Goal: Navigation & Orientation: Find specific page/section

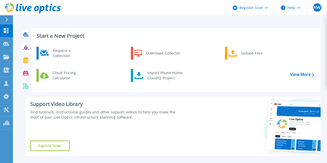
click at [224, 23] on div "Start a New Project Request a Collection Download Collector Upload Files Cloud …" at bounding box center [170, 121] width 314 height 242
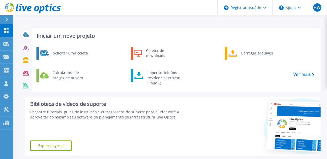
click at [7, 15] on div at bounding box center [9, 19] width 8 height 9
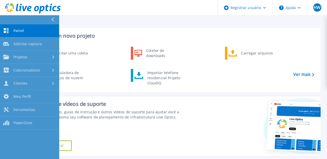
click at [52, 19] on icon at bounding box center [52, 20] width 3 height 4
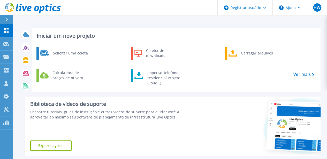
click at [2, 19] on button at bounding box center [6, 19] width 13 height 9
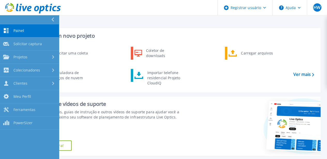
drag, startPoint x: 24, startPoint y: 81, endPoint x: 92, endPoint y: 15, distance: 95.4
click at [92, 15] on div "Registrar usuário Ajuda HW Usuário Dell [PERSON_NAME] [PERSON_NAME][EMAIL_ADDRE…" at bounding box center [163, 8] width 327 height 16
click at [92, 15] on header "Registrar usuário Ajuda HW Usuário Dell [PERSON_NAME] [PERSON_NAME][EMAIL_ADDRE…" at bounding box center [163, 8] width 327 height 16
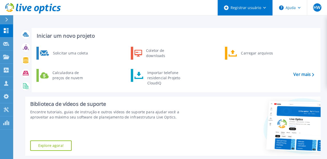
click at [251, 2] on div "Registrar usuário" at bounding box center [245, 8] width 55 height 16
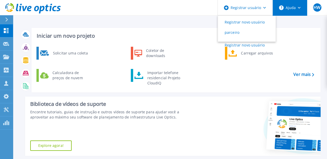
click at [292, 6] on font "Ajuda" at bounding box center [291, 7] width 10 height 5
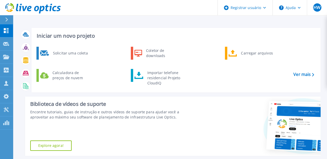
click at [9, 17] on div at bounding box center [9, 19] width 8 height 9
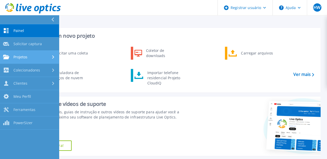
click at [54, 59] on div at bounding box center [53, 57] width 4 height 4
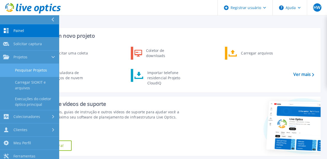
click at [50, 68] on link "Pesquisar Projetos" at bounding box center [29, 70] width 59 height 13
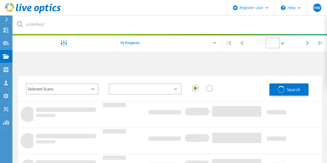
type input "1"
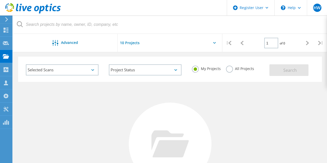
scroll to position [26, 0]
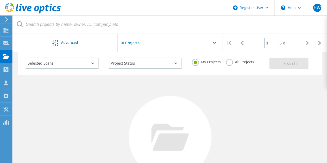
click at [127, 47] on input "text" at bounding box center [144, 43] width 52 height 18
click at [129, 44] on input "text" at bounding box center [144, 43] width 52 height 18
click at [26, 13] on icon at bounding box center [33, 8] width 56 height 11
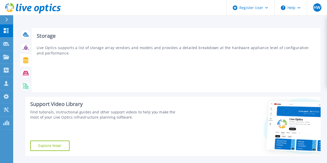
click at [22, 63] on div at bounding box center [25, 60] width 9 height 9
click at [26, 61] on icon at bounding box center [25, 60] width 5 height 6
click at [134, 52] on p "Live Optics supports a list of storage array vendors and models and provides a …" at bounding box center [176, 50] width 279 height 11
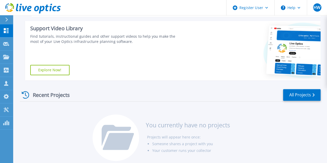
scroll to position [42, 0]
